Goal: Transaction & Acquisition: Subscribe to service/newsletter

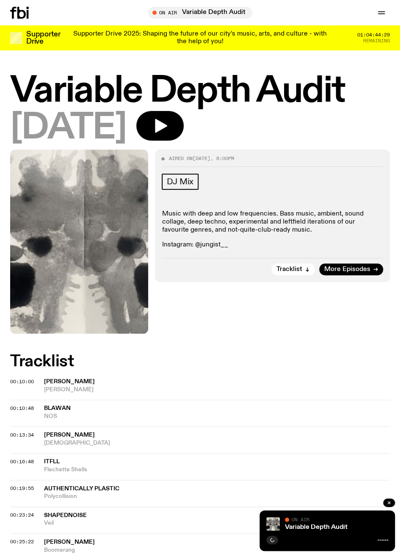
click at [389, 503] on icon "button" at bounding box center [389, 502] width 3 height 3
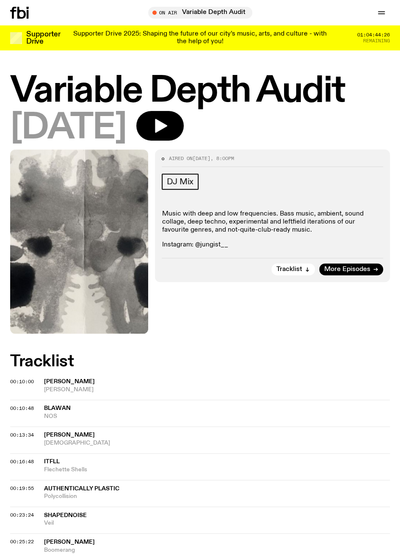
click at [223, 28] on div "Supporter Drive Supporter Drive 2025: Shaping the future of our city’s music, a…" at bounding box center [200, 37] width 380 height 25
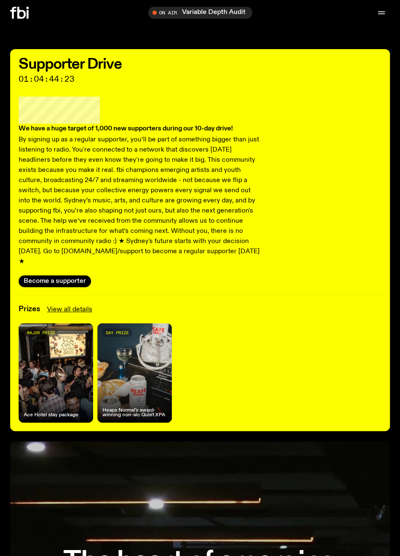
click at [213, 14] on span "Tune in live" at bounding box center [203, 12] width 91 height 6
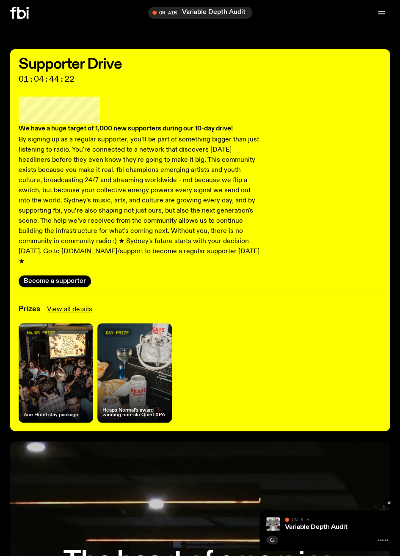
click at [199, 10] on span "Tune in live" at bounding box center [203, 12] width 91 height 6
click at [150, 15] on div "Tune in live" at bounding box center [200, 13] width 104 height 12
click at [155, 12] on icon "button" at bounding box center [155, 13] width 4 height 4
